Goal: Task Accomplishment & Management: Use online tool/utility

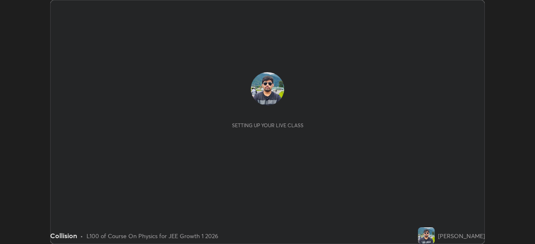
scroll to position [244, 534]
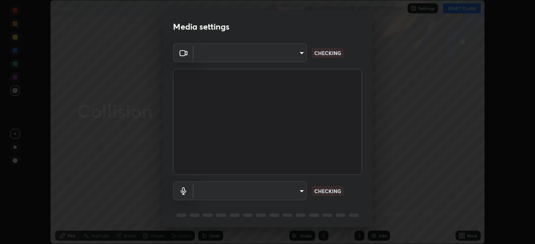
type input "d943c429c6768cc43748b604c9c0ebf3724e607f85506a855244b083f0bc12de"
click at [241, 192] on body "Erase all Collision Recording WAS SCHEDULED TO START AT 10:30 AM Settings START…" at bounding box center [267, 122] width 535 height 244
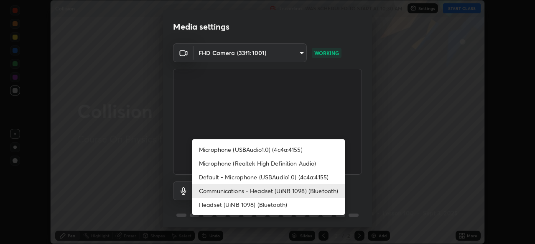
click at [281, 202] on li "Headset (UiNB 1098) (Bluetooth)" at bounding box center [268, 205] width 152 height 14
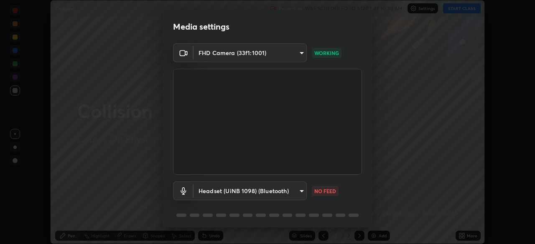
type input "7760cfe62b3697b4667b84c041f20a435aa95de8ef721f36615bea92c9794d3b"
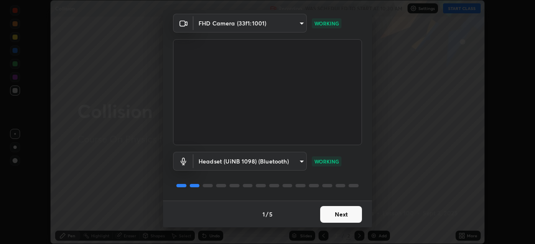
click at [341, 215] on button "Next" at bounding box center [341, 214] width 42 height 17
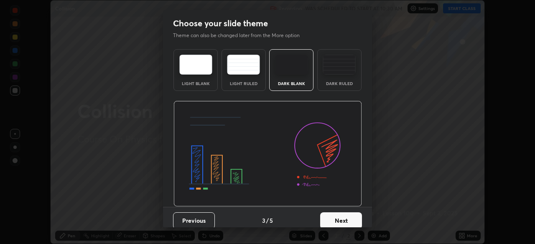
click at [340, 215] on button "Next" at bounding box center [341, 221] width 42 height 17
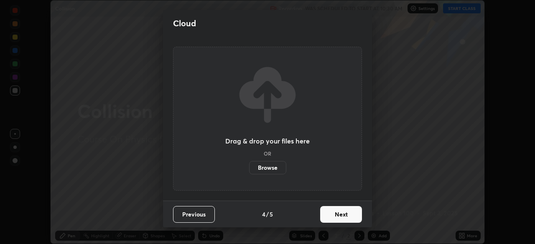
click at [340, 217] on button "Next" at bounding box center [341, 214] width 42 height 17
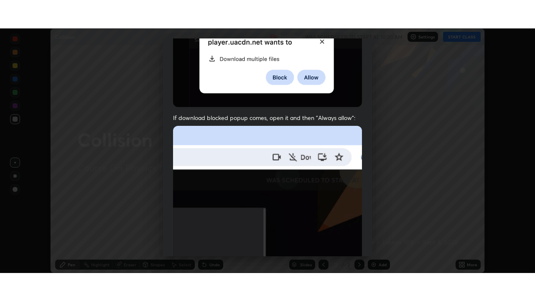
scroll to position [200, 0]
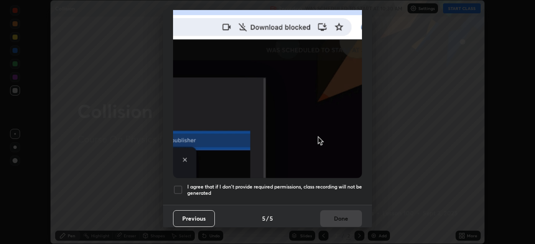
click at [179, 185] on div at bounding box center [178, 190] width 10 height 10
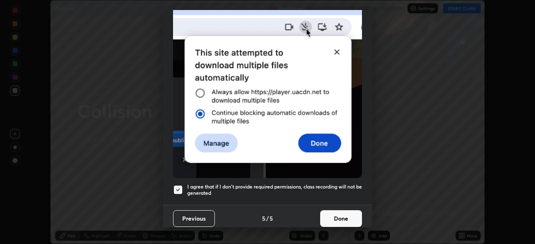
click at [339, 215] on button "Done" at bounding box center [341, 218] width 42 height 17
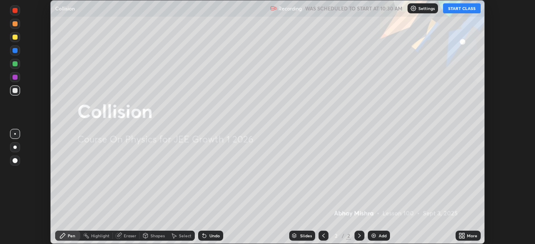
click at [468, 236] on div "More" at bounding box center [471, 236] width 10 height 4
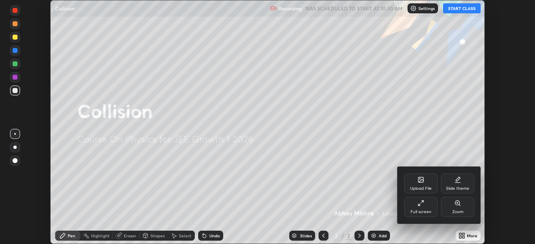
click at [427, 208] on div "Full screen" at bounding box center [420, 207] width 33 height 20
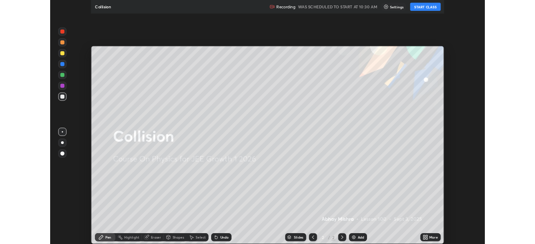
scroll to position [301, 535]
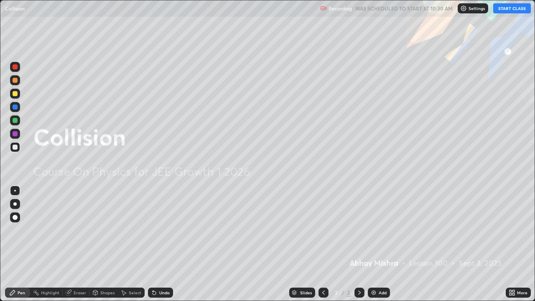
click at [378, 244] on div "Add" at bounding box center [382, 292] width 8 height 4
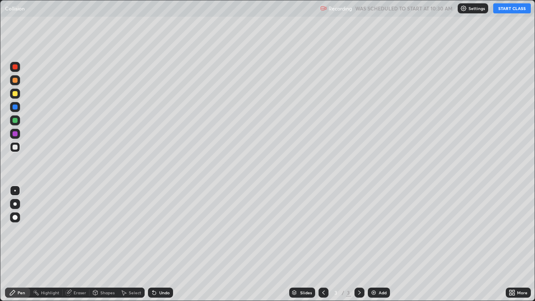
click at [513, 9] on button "START CLASS" at bounding box center [512, 8] width 38 height 10
click at [14, 95] on div at bounding box center [15, 93] width 5 height 5
click at [129, 244] on div "Select" at bounding box center [135, 292] width 13 height 4
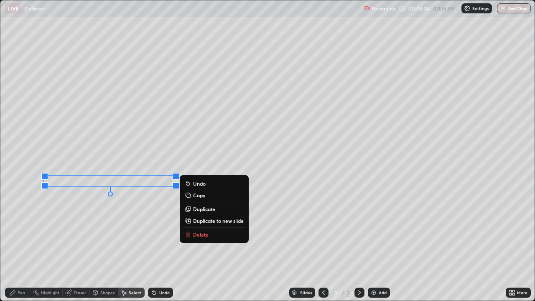
click at [12, 244] on icon at bounding box center [12, 292] width 5 height 5
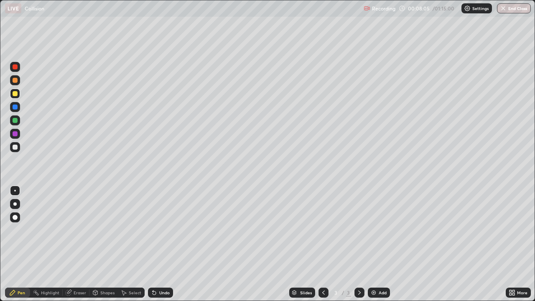
click at [158, 244] on div "Undo" at bounding box center [160, 292] width 25 height 10
click at [376, 244] on div "Add" at bounding box center [378, 292] width 22 height 10
click at [318, 244] on div at bounding box center [323, 292] width 10 height 10
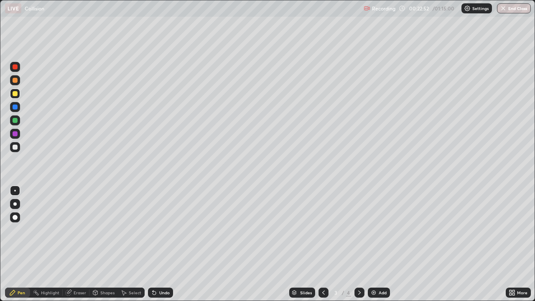
click at [358, 244] on icon at bounding box center [359, 292] width 7 height 7
click at [322, 244] on icon at bounding box center [323, 292] width 7 height 7
click at [357, 244] on icon at bounding box center [359, 292] width 7 height 7
click at [73, 244] on div "Eraser" at bounding box center [79, 292] width 13 height 4
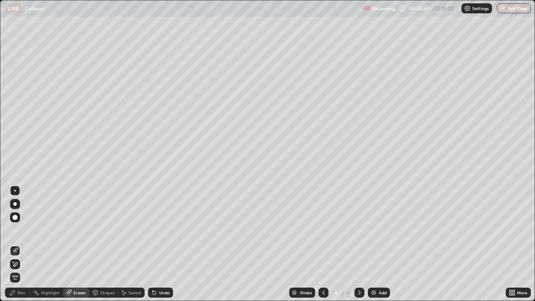
click at [16, 244] on icon at bounding box center [12, 292] width 7 height 7
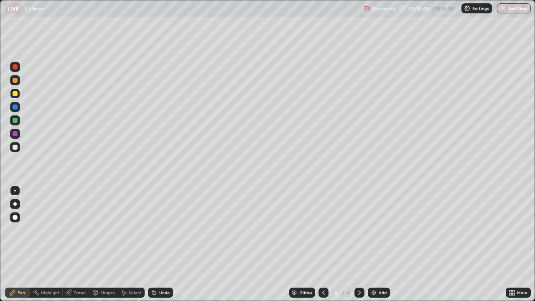
click at [81, 244] on div "Eraser" at bounding box center [79, 292] width 13 height 4
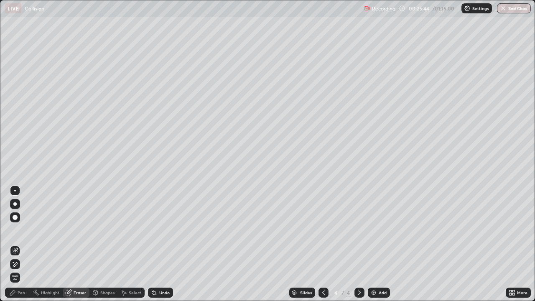
click at [25, 244] on div "Pen" at bounding box center [17, 292] width 25 height 10
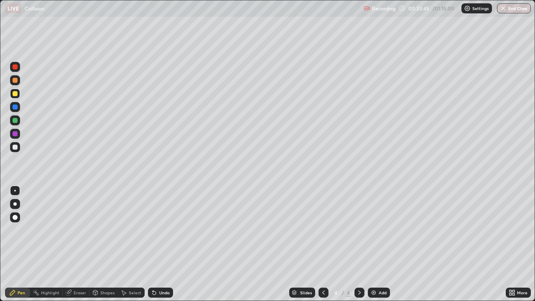
click at [18, 149] on div at bounding box center [15, 147] width 10 height 10
click at [377, 244] on div "Add" at bounding box center [378, 292] width 22 height 10
click at [13, 94] on div at bounding box center [15, 93] width 5 height 5
click at [79, 244] on div "Eraser" at bounding box center [76, 292] width 27 height 10
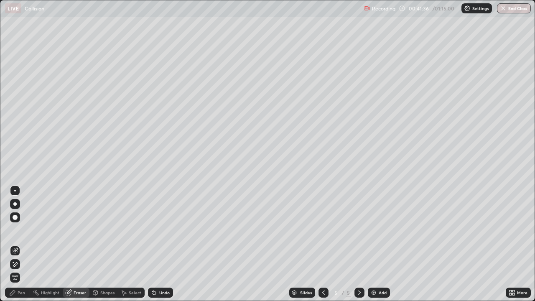
click at [20, 244] on div "Pen" at bounding box center [22, 292] width 8 height 4
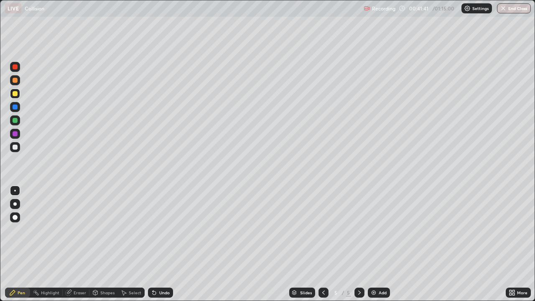
click at [76, 244] on div "Eraser" at bounding box center [76, 292] width 27 height 10
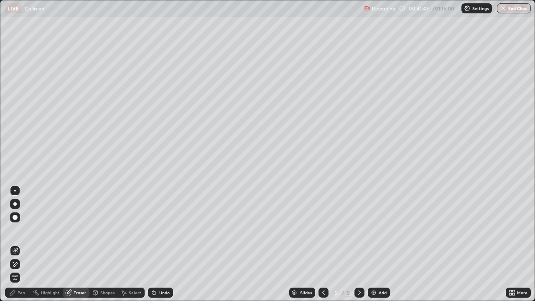
click at [20, 244] on div "Pen" at bounding box center [22, 292] width 8 height 4
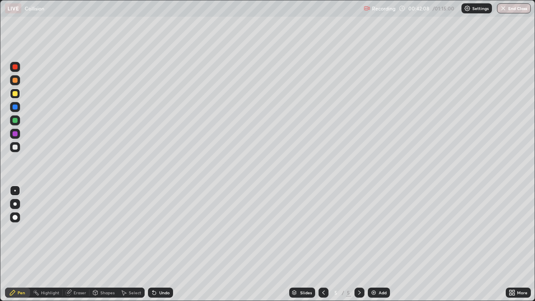
click at [156, 244] on icon at bounding box center [154, 292] width 7 height 7
click at [160, 244] on div "Undo" at bounding box center [164, 292] width 10 height 4
click at [162, 244] on div "Undo" at bounding box center [160, 292] width 25 height 10
click at [381, 244] on div "Add" at bounding box center [382, 292] width 8 height 4
click at [71, 244] on div "Eraser" at bounding box center [76, 292] width 27 height 10
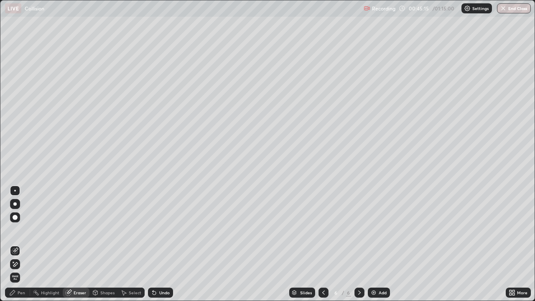
click at [18, 244] on div "Pen" at bounding box center [22, 292] width 8 height 4
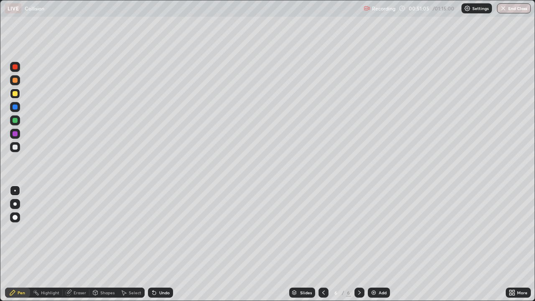
click at [18, 149] on div at bounding box center [15, 147] width 10 height 10
click at [17, 95] on div at bounding box center [15, 93] width 5 height 5
click at [378, 244] on div "Add" at bounding box center [382, 292] width 8 height 4
click at [15, 148] on div at bounding box center [15, 146] width 5 height 5
click at [156, 244] on icon at bounding box center [154, 292] width 7 height 7
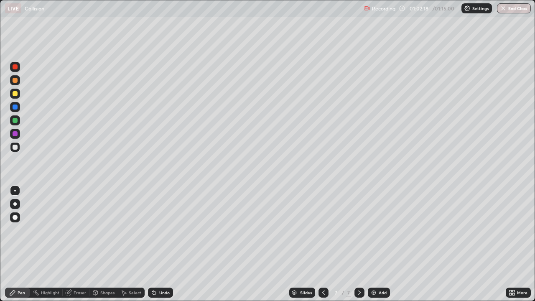
click at [70, 244] on icon at bounding box center [68, 292] width 5 height 5
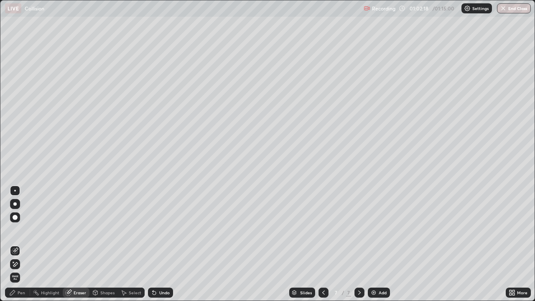
click at [16, 244] on icon at bounding box center [15, 264] width 7 height 7
click at [14, 244] on icon at bounding box center [15, 250] width 7 height 7
click at [20, 244] on div "Pen" at bounding box center [22, 292] width 8 height 4
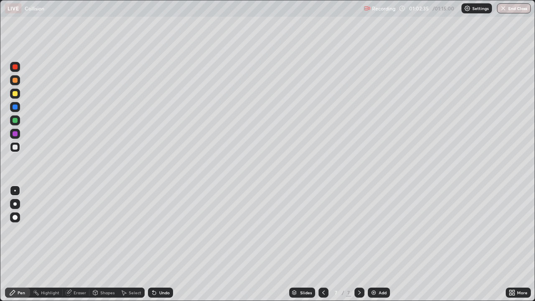
click at [159, 244] on div "Undo" at bounding box center [164, 292] width 10 height 4
click at [13, 94] on div at bounding box center [15, 93] width 5 height 5
click at [79, 244] on div "Eraser" at bounding box center [79, 292] width 13 height 4
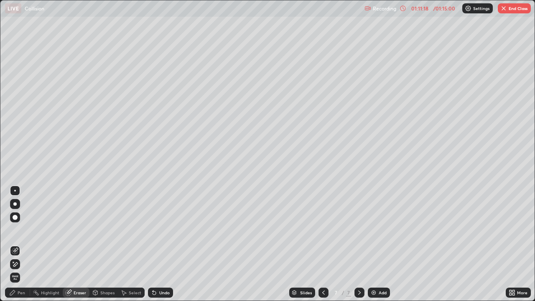
click at [517, 13] on button "End Class" at bounding box center [513, 8] width 33 height 10
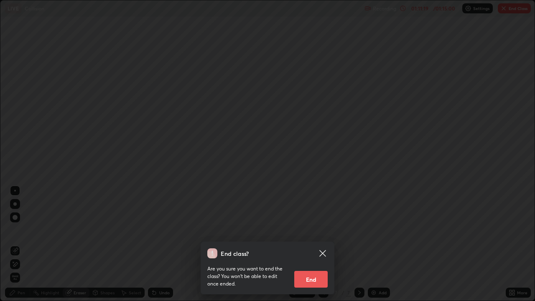
click at [323, 244] on button "End" at bounding box center [310, 279] width 33 height 17
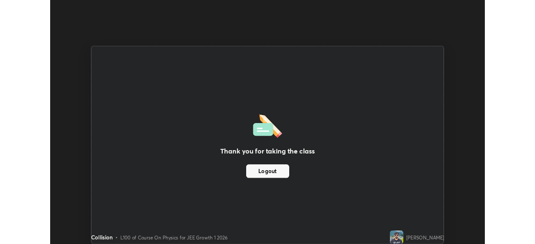
scroll to position [41515, 41225]
